Goal: Find specific page/section: Find specific page/section

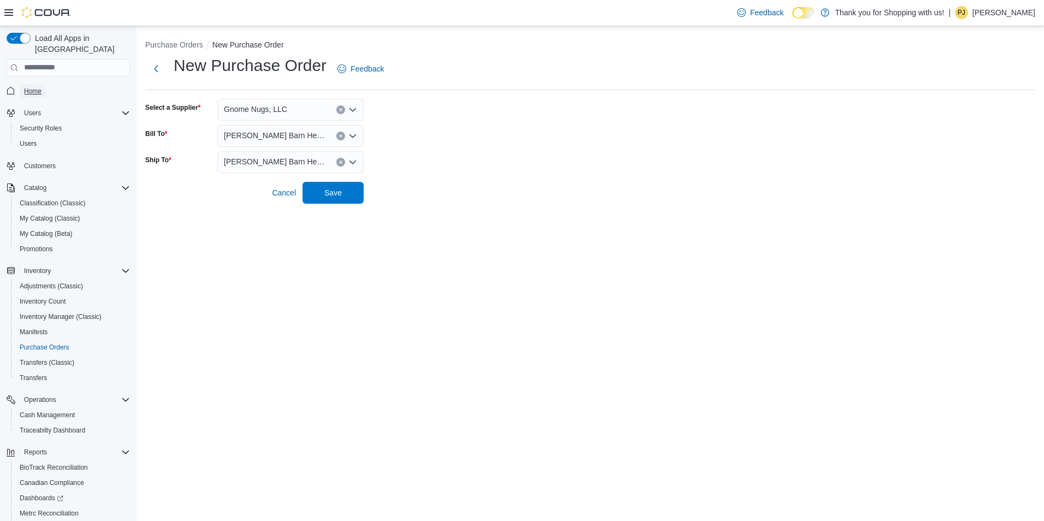
click at [31, 87] on span "Home" at bounding box center [32, 91] width 17 height 9
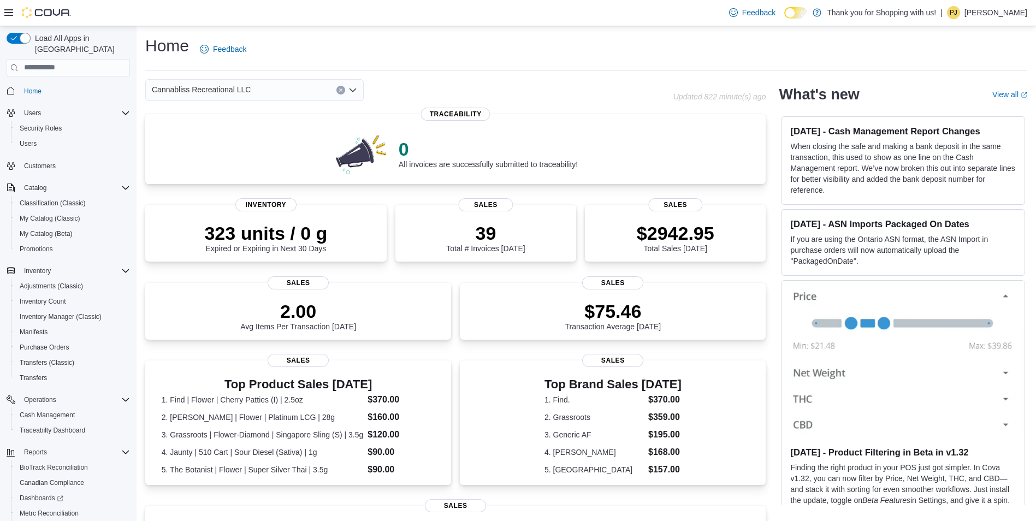
click at [207, 97] on div "Cannabliss Recreational LLC" at bounding box center [254, 90] width 218 height 22
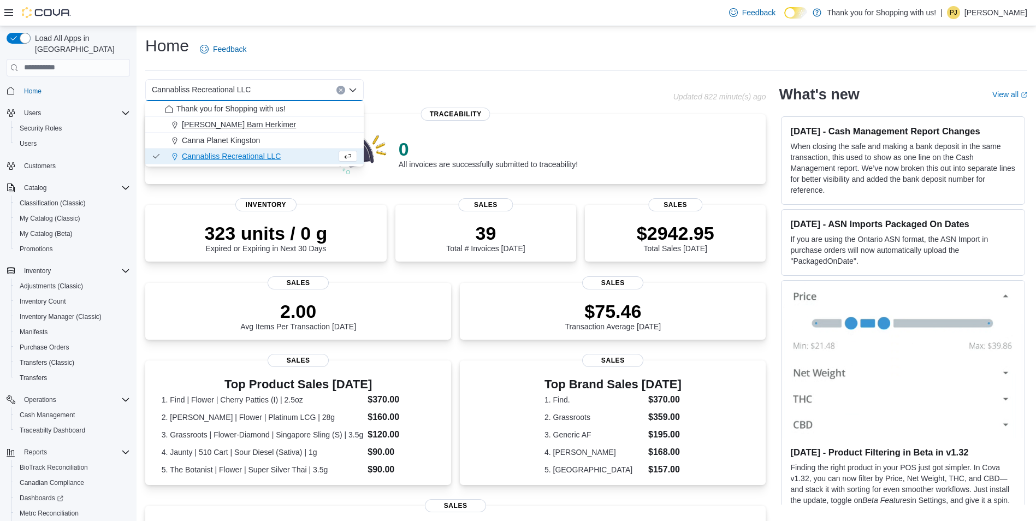
click at [208, 126] on span "[PERSON_NAME] Barn Herkimer" at bounding box center [239, 124] width 114 height 11
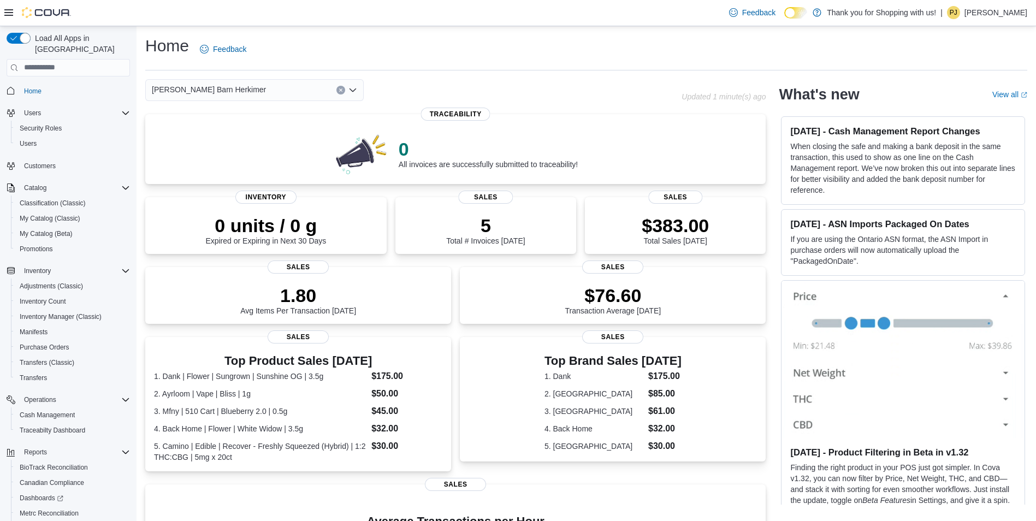
click at [217, 91] on span "[PERSON_NAME] Barn Herkimer" at bounding box center [209, 89] width 114 height 13
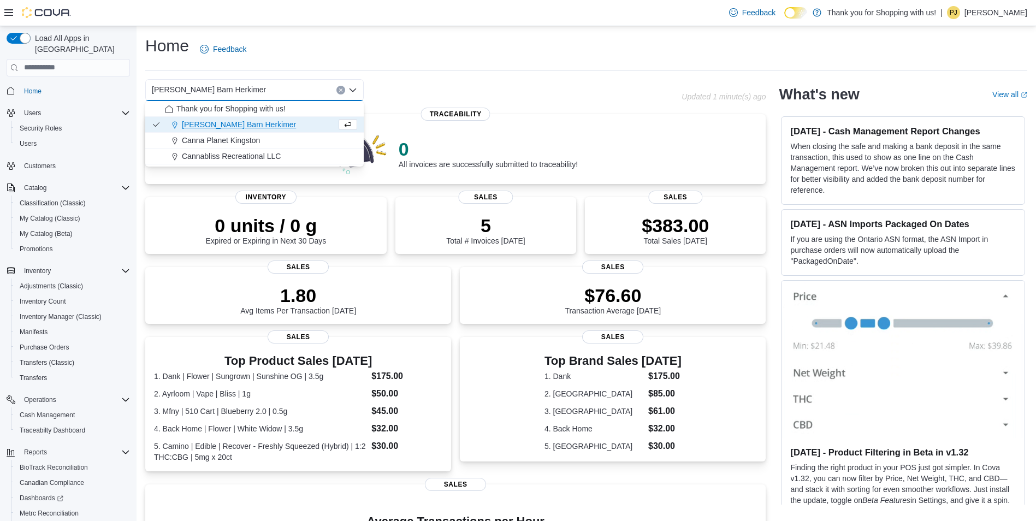
click at [407, 99] on div "Budd Barn Herkimer Combo box. Selected. Budd Barn Herkimer. Press Backspace to …" at bounding box center [413, 90] width 536 height 22
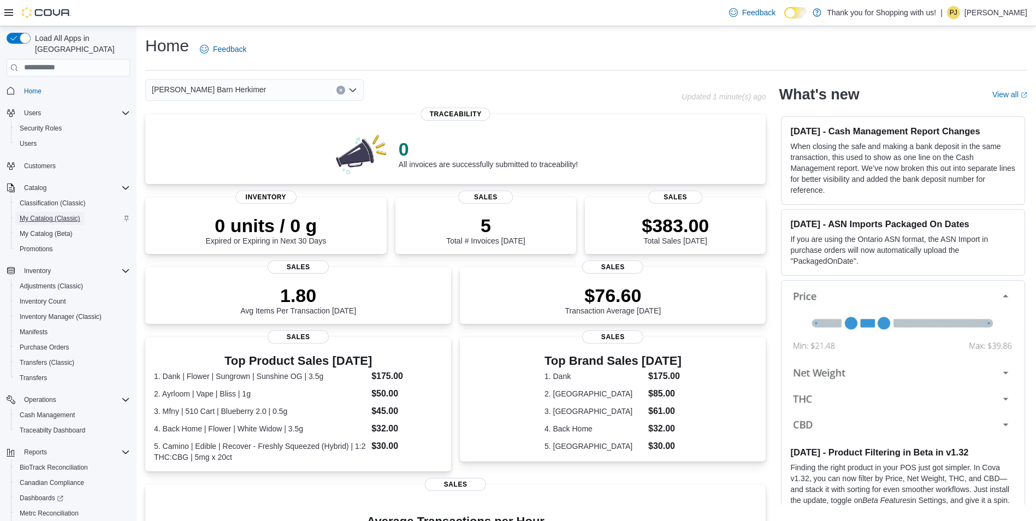
click at [71, 214] on span "My Catalog (Classic)" at bounding box center [50, 218] width 61 height 9
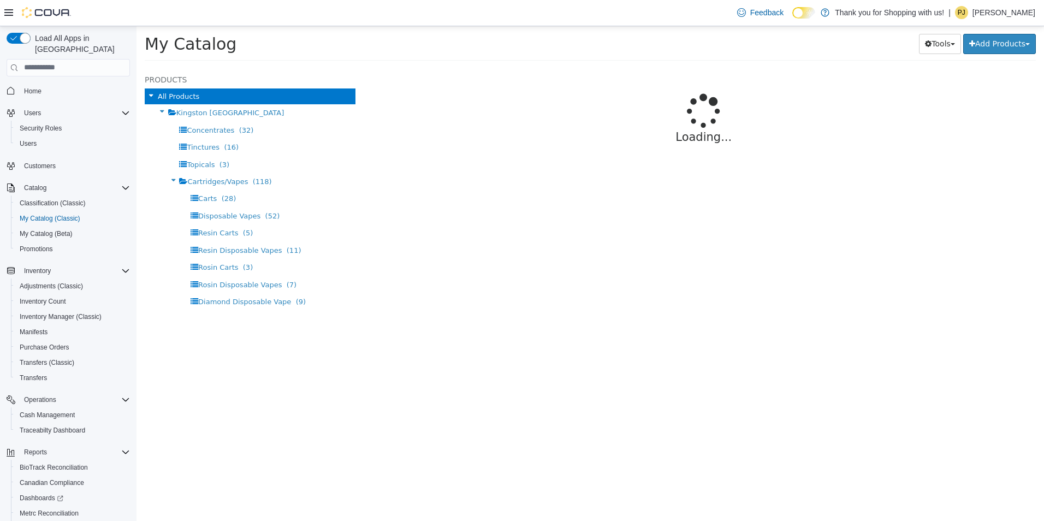
select select "**********"
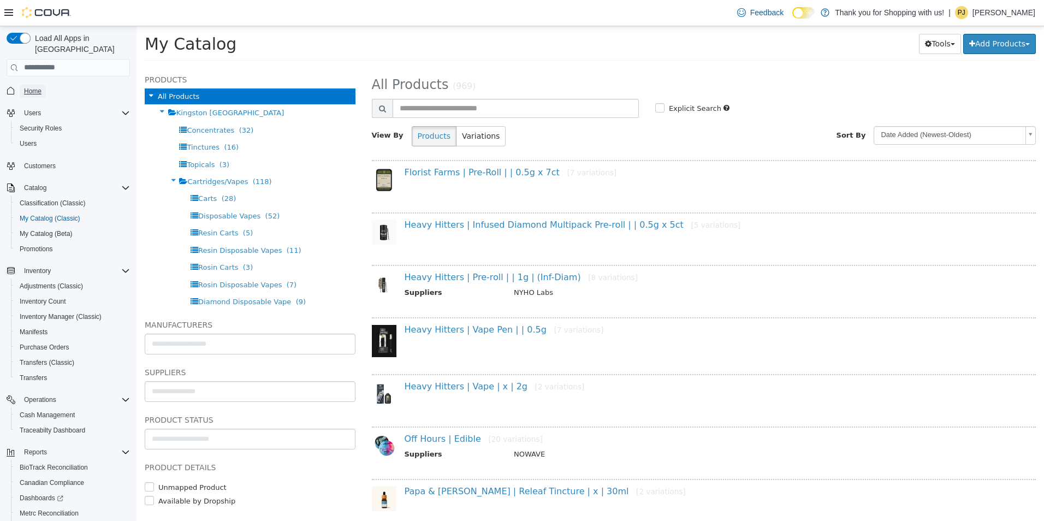
click at [39, 87] on span "Home" at bounding box center [32, 91] width 17 height 9
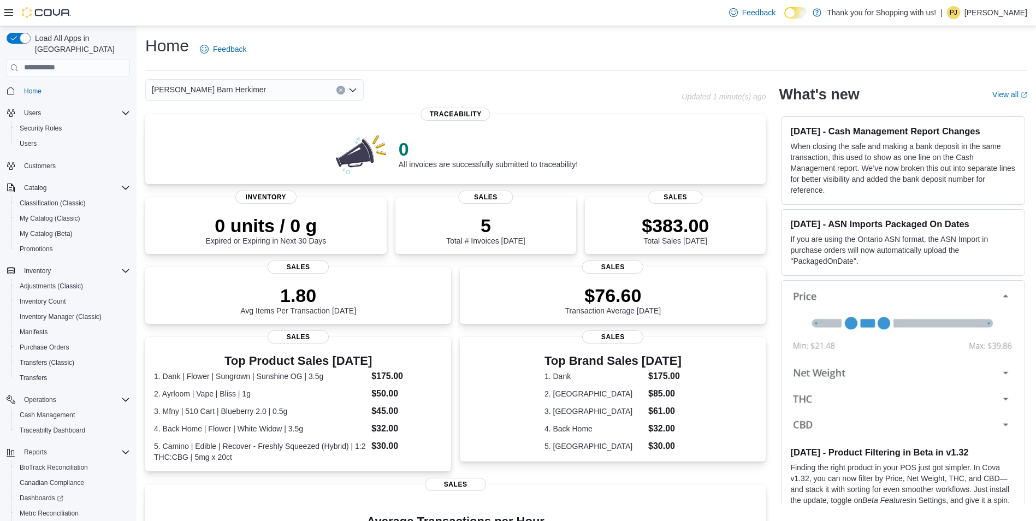
click at [202, 88] on span "[PERSON_NAME] Barn Herkimer" at bounding box center [209, 89] width 114 height 13
click at [412, 93] on div "[PERSON_NAME] Barn Herkimer" at bounding box center [413, 90] width 536 height 22
